Goal: Answer question/provide support

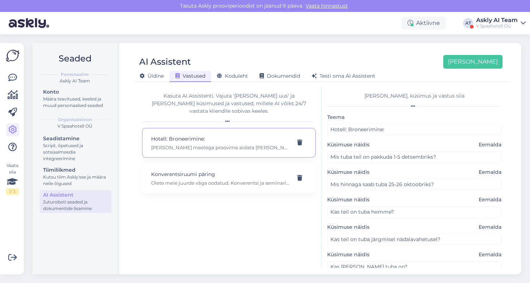
scroll to position [141, 0]
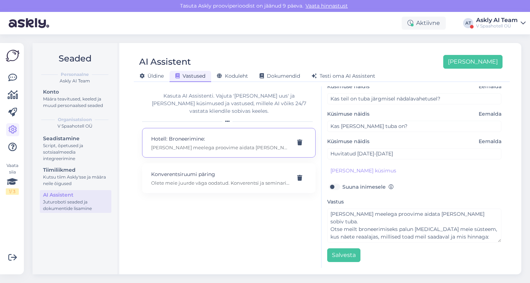
click at [502, 21] on div "Askly AI Team" at bounding box center [497, 20] width 42 height 6
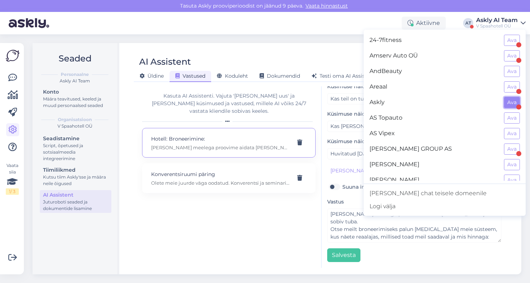
click at [512, 102] on button "Ava" at bounding box center [512, 102] width 16 height 11
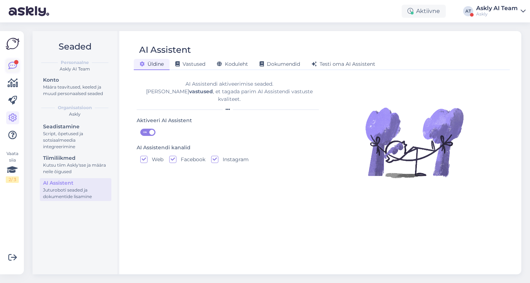
click at [14, 63] on div at bounding box center [16, 62] width 4 height 4
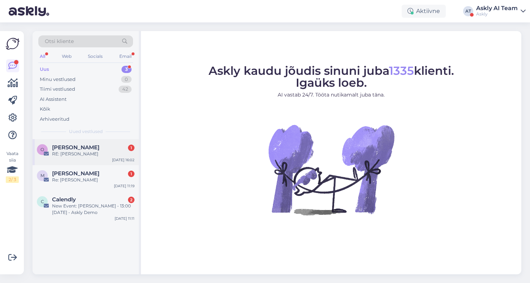
click at [85, 155] on div "RE: [PERSON_NAME]" at bounding box center [93, 154] width 82 height 7
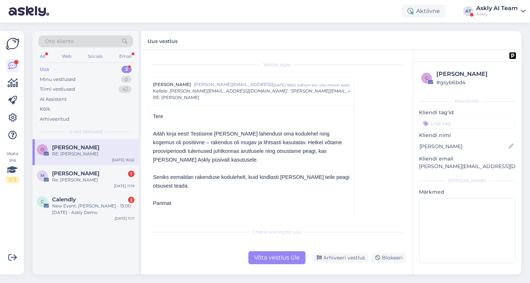
click at [284, 257] on div "Võta vestlus üle" at bounding box center [276, 257] width 57 height 13
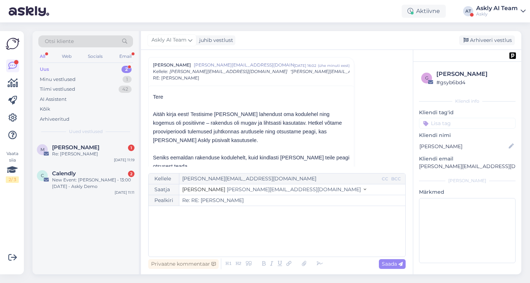
click at [226, 229] on div "﻿" at bounding box center [276, 231] width 249 height 43
click at [327, 261] on div "Privaatne kommentaar Saada" at bounding box center [276, 264] width 257 height 14
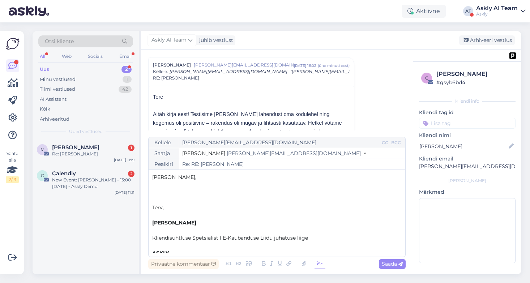
click at [322, 261] on icon at bounding box center [319, 264] width 11 height 10
click at [154, 178] on span "[PERSON_NAME]," at bounding box center [174, 177] width 44 height 7
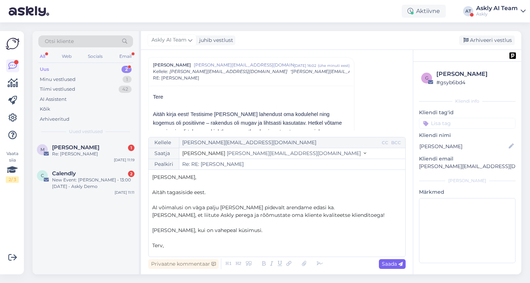
click at [387, 262] on span "Saada" at bounding box center [392, 264] width 21 height 7
type input "Re: RE: [PERSON_NAME]"
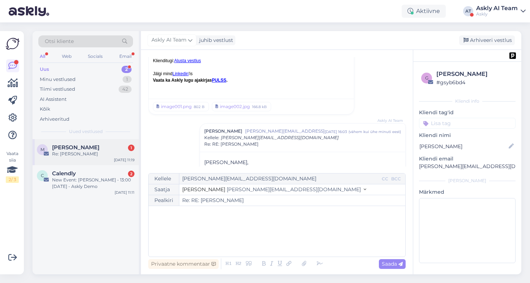
click at [72, 148] on span "[PERSON_NAME]" at bounding box center [75, 147] width 47 height 7
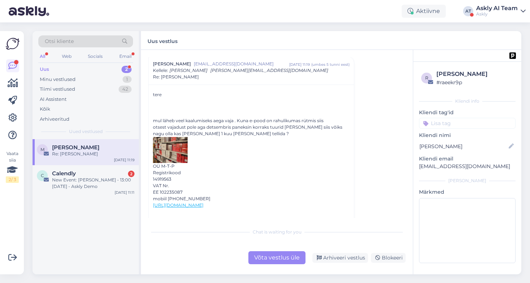
scroll to position [232, 0]
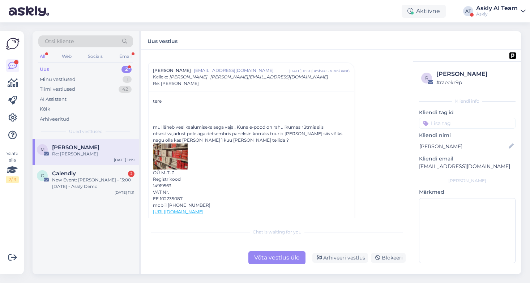
click at [280, 256] on div "Võta vestlus üle" at bounding box center [276, 257] width 57 height 13
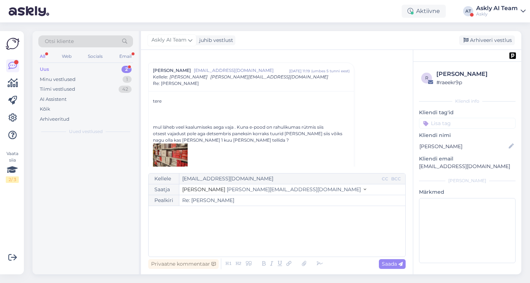
scroll to position [237, 0]
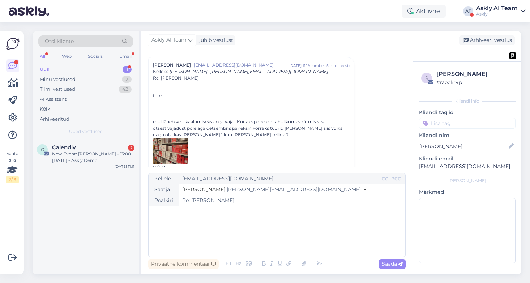
click at [255, 222] on div "﻿" at bounding box center [276, 231] width 249 height 43
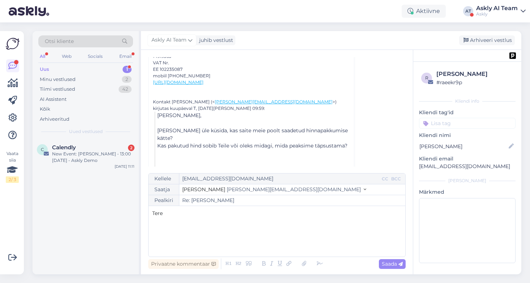
scroll to position [362, 0]
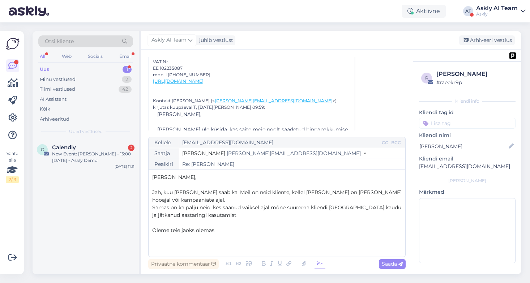
click at [318, 262] on icon at bounding box center [319, 264] width 11 height 10
click at [199, 242] on p "﻿" at bounding box center [276, 246] width 249 height 8
click at [387, 266] on span "Saada" at bounding box center [392, 264] width 21 height 7
type input "Re: [PERSON_NAME]"
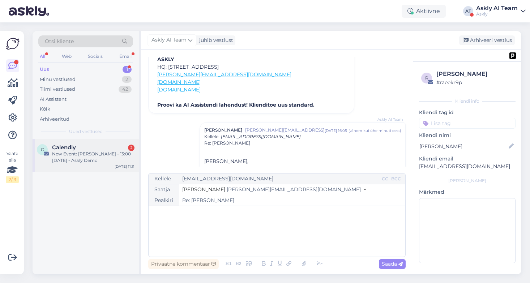
click at [78, 157] on div "New Event: [PERSON_NAME] - 13:00 [DATE] - Askly Demo" at bounding box center [93, 157] width 82 height 13
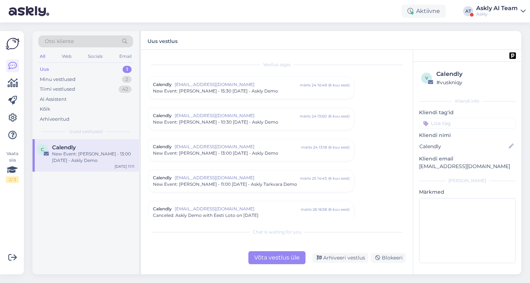
scroll to position [2987, 0]
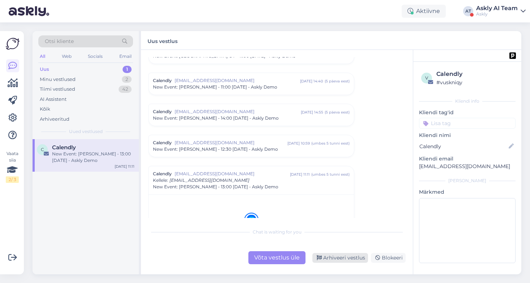
click at [344, 258] on div "Arhiveeri vestlus" at bounding box center [340, 258] width 56 height 10
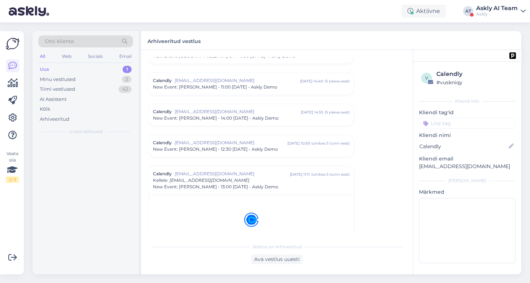
scroll to position [3096, 0]
